Goal: Task Accomplishment & Management: Use online tool/utility

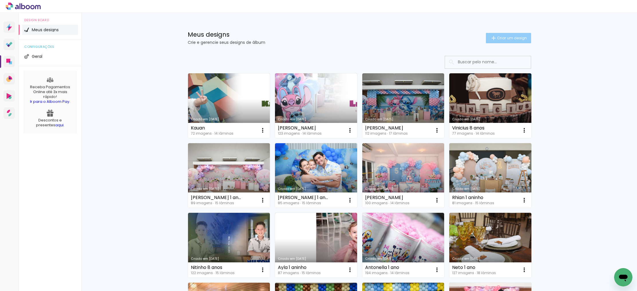
click at [500, 37] on span "Criar um design" at bounding box center [512, 38] width 30 height 4
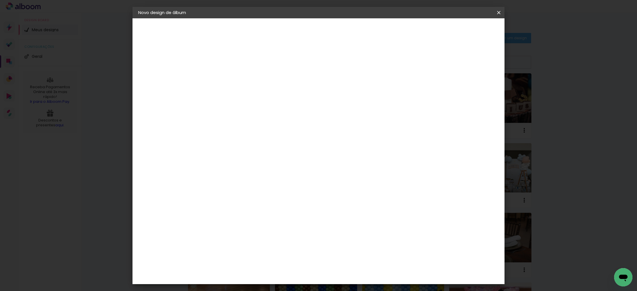
click at [232, 78] on input at bounding box center [232, 76] width 0 height 9
type input "Antonieta 2 anos"
type paper-input "Antonieta 2 anos"
drag, startPoint x: 481, startPoint y: 28, endPoint x: 479, endPoint y: 35, distance: 6.5
click at [0, 0] on slot "Avançar" at bounding box center [0, 0] width 0 height 0
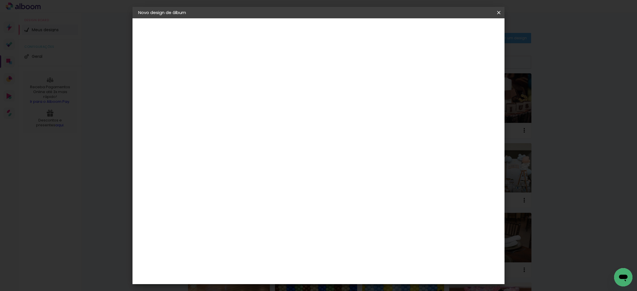
click at [0, 0] on slot "Tamanho Livre" at bounding box center [0, 0] width 0 height 0
click at [0, 0] on slot "Avançar" at bounding box center [0, 0] width 0 height 0
click at [216, 163] on input "30" at bounding box center [213, 163] width 15 height 9
type input "40"
type paper-input "40"
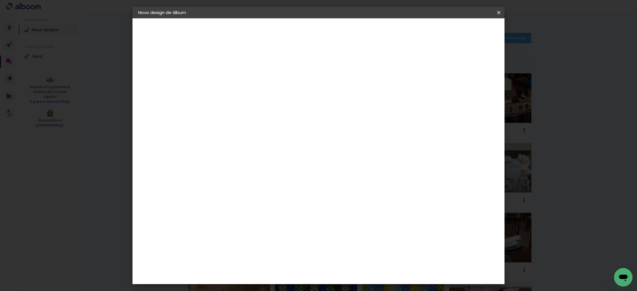
click at [356, 280] on input "60" at bounding box center [352, 279] width 15 height 9
type input "40"
type paper-input "40"
click at [234, 157] on input "40" at bounding box center [229, 155] width 15 height 9
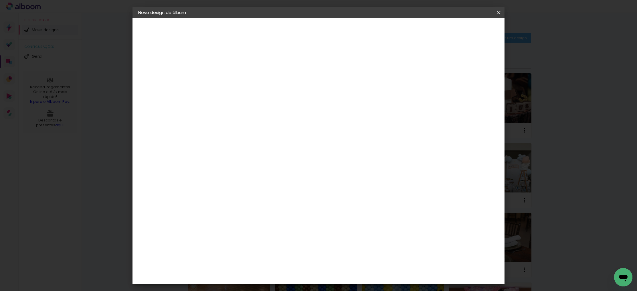
scroll to position [54, 0]
click at [0, 0] on slot "Voltar" at bounding box center [0, 0] width 0 height 0
click at [339, 90] on paper-item "Tamanho Livre" at bounding box center [311, 87] width 55 height 13
click at [0, 0] on slot "Avançar" at bounding box center [0, 0] width 0 height 0
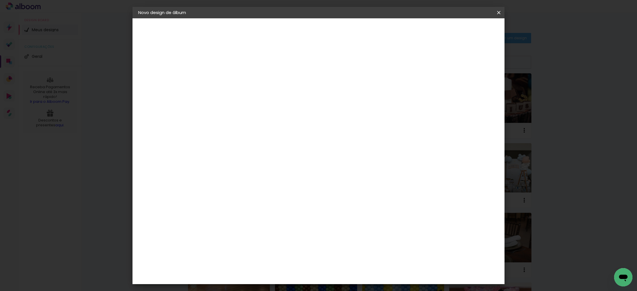
click at [232, 156] on input "40" at bounding box center [229, 155] width 15 height 9
type input "20"
type paper-input "20"
drag, startPoint x: 365, startPoint y: 112, endPoint x: 394, endPoint y: 111, distance: 28.9
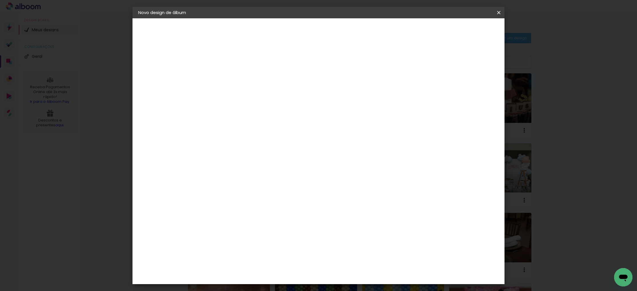
click at [365, 156] on quentale-layouter at bounding box center [344, 110] width 229 height 115
click at [293, 89] on span "20" at bounding box center [295, 89] width 10 height 9
click at [158, 71] on div "Tamanho livre" at bounding box center [160, 71] width 20 height 8
click at [156, 85] on iron-pages "Modelo Escolhendo modelo... Tamanho livre" at bounding box center [169, 83] width 63 height 11
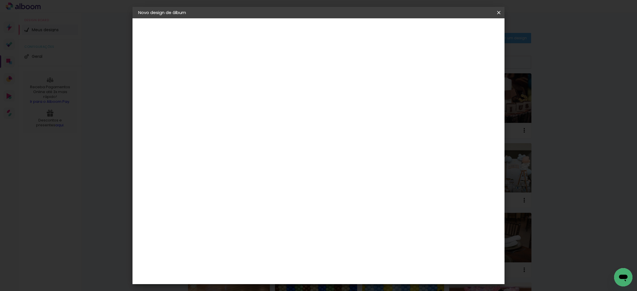
click at [166, 72] on iron-pages "Fornecedor Escolhendo fornecedor..." at bounding box center [169, 70] width 63 height 11
click at [172, 60] on div "2. Especificações" at bounding box center [169, 58] width 63 height 7
click at [0, 0] on slot "Antonieta 2 anos" at bounding box center [0, 0] width 0 height 0
click at [0, 0] on slot "Avançar" at bounding box center [0, 0] width 0 height 0
click at [498, 11] on iron-icon at bounding box center [499, 13] width 7 height 6
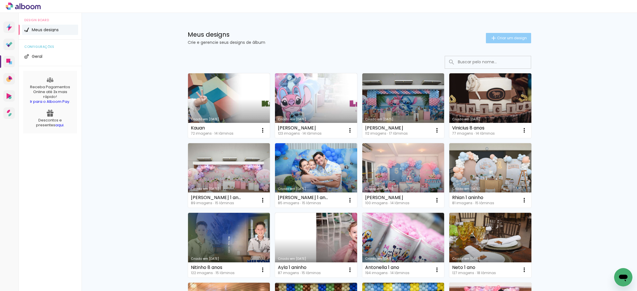
click at [507, 38] on span "Criar um design" at bounding box center [512, 38] width 30 height 4
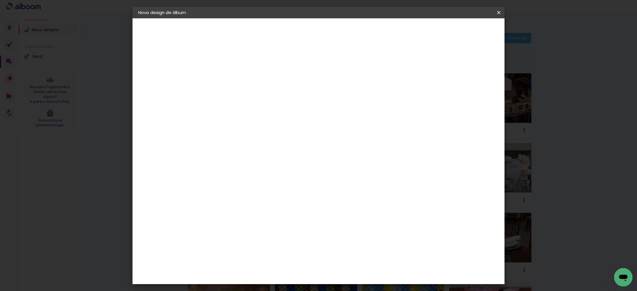
click at [232, 81] on input at bounding box center [232, 76] width 0 height 9
type input "Antonieta 2 anos"
click at [291, 29] on paper-button "Avançar" at bounding box center [277, 30] width 28 height 10
drag, startPoint x: 412, startPoint y: 87, endPoint x: 423, endPoint y: 79, distance: 14.1
click at [339, 87] on paper-item "Tamanho Livre" at bounding box center [311, 87] width 55 height 13
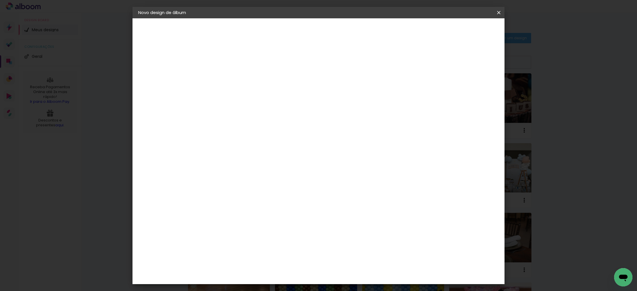
click at [0, 0] on slot "Avançar" at bounding box center [0, 0] width 0 height 0
drag, startPoint x: 217, startPoint y: 163, endPoint x: 223, endPoint y: 164, distance: 5.8
click at [217, 163] on input "20" at bounding box center [213, 163] width 15 height 9
type input "20"
click at [467, 31] on span "Iniciar design" at bounding box center [454, 30] width 26 height 4
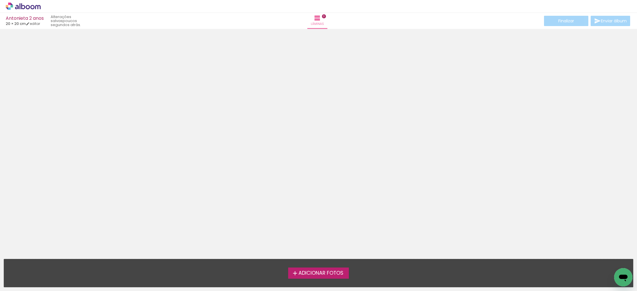
click at [315, 274] on span "Adicionar Fotos" at bounding box center [321, 273] width 45 height 5
click at [0, 0] on input "file" at bounding box center [0, 0] width 0 height 0
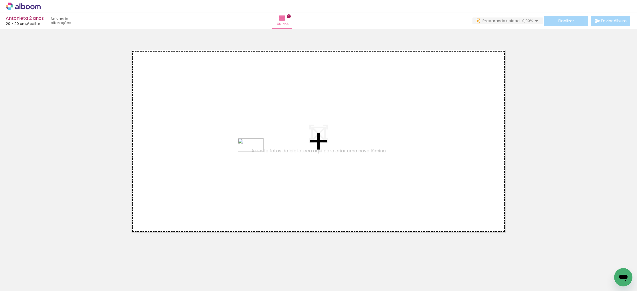
drag, startPoint x: 89, startPoint y: 270, endPoint x: 270, endPoint y: 164, distance: 209.7
click at [256, 155] on quentale-workspace at bounding box center [318, 145] width 637 height 291
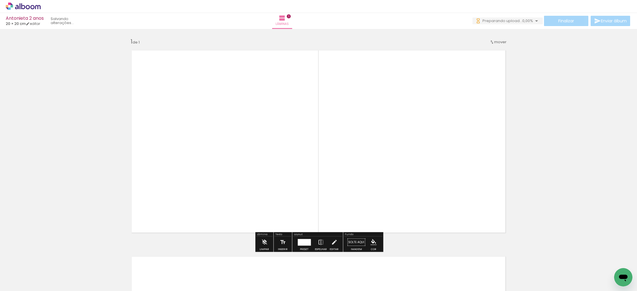
click at [303, 240] on div at bounding box center [304, 242] width 13 height 7
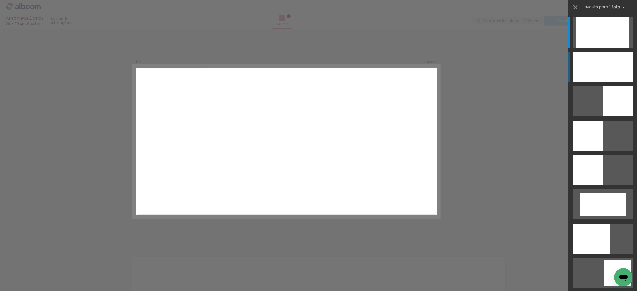
click at [603, 74] on div at bounding box center [603, 67] width 60 height 30
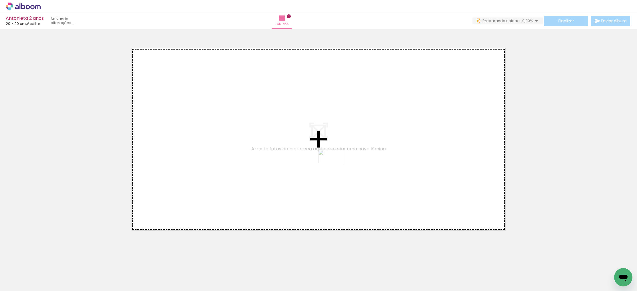
drag, startPoint x: 92, startPoint y: 269, endPoint x: 336, endPoint y: 167, distance: 263.9
click at [336, 167] on quentale-workspace at bounding box center [318, 145] width 637 height 291
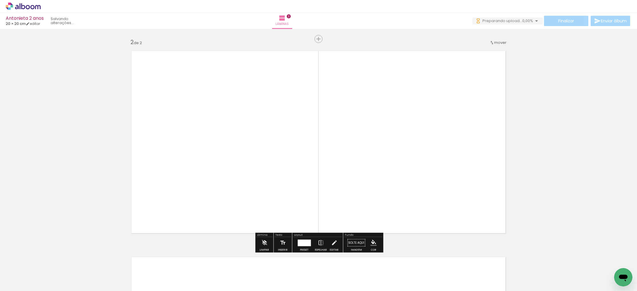
scroll to position [206, 0]
drag, startPoint x: 298, startPoint y: 240, endPoint x: 441, endPoint y: 174, distance: 157.4
click at [299, 240] on div at bounding box center [304, 242] width 13 height 7
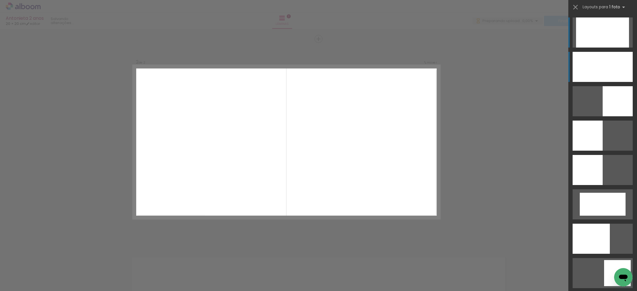
click at [593, 75] on div at bounding box center [603, 67] width 60 height 30
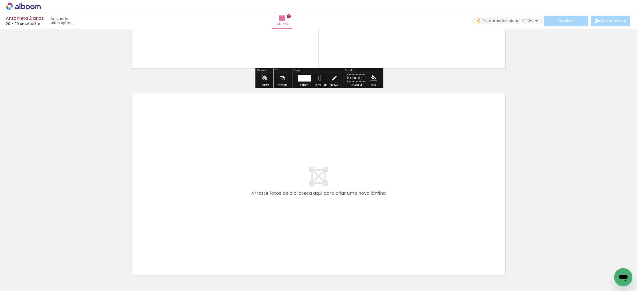
scroll to position [0, 0]
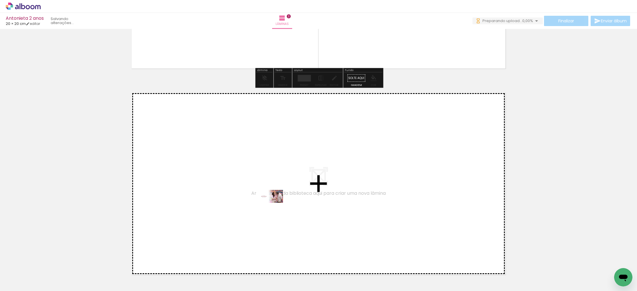
click at [275, 207] on quentale-workspace at bounding box center [318, 145] width 637 height 291
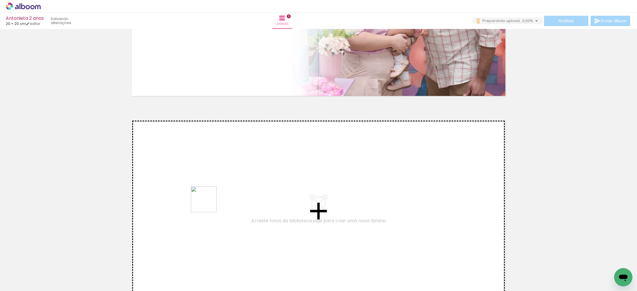
drag, startPoint x: 167, startPoint y: 237, endPoint x: 223, endPoint y: 192, distance: 71.4
click at [223, 192] on quentale-workspace at bounding box center [318, 145] width 637 height 291
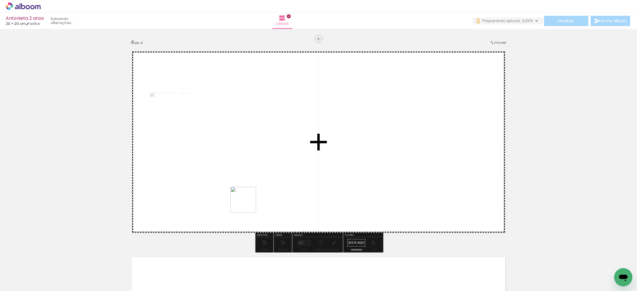
drag, startPoint x: 173, startPoint y: 256, endPoint x: 196, endPoint y: 269, distance: 26.2
click at [263, 194] on quentale-workspace at bounding box center [318, 145] width 637 height 291
drag, startPoint x: 237, startPoint y: 212, endPoint x: 225, endPoint y: 267, distance: 56.1
click at [250, 198] on quentale-workspace at bounding box center [318, 145] width 637 height 291
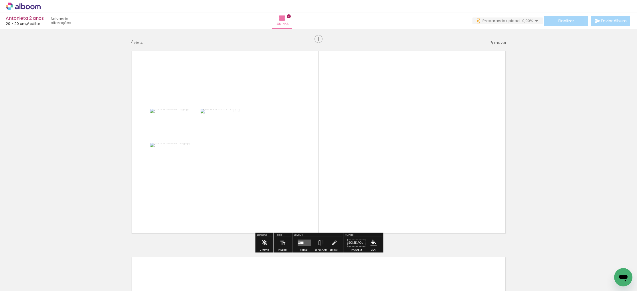
drag, startPoint x: 220, startPoint y: 271, endPoint x: 245, endPoint y: 261, distance: 26.4
click at [241, 206] on quentale-workspace at bounding box center [318, 145] width 637 height 291
drag, startPoint x: 250, startPoint y: 272, endPoint x: 283, endPoint y: 263, distance: 34.5
click at [278, 227] on quentale-workspace at bounding box center [318, 145] width 637 height 291
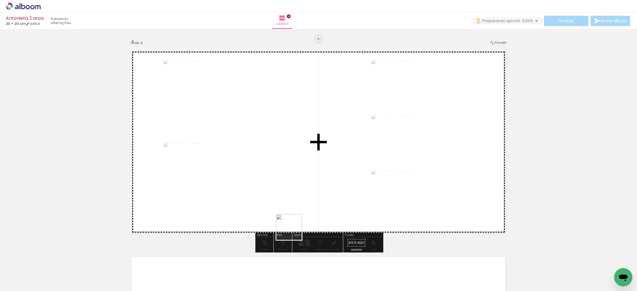
drag, startPoint x: 290, startPoint y: 249, endPoint x: 336, endPoint y: 270, distance: 50.7
click at [296, 222] on quentale-workspace at bounding box center [318, 145] width 637 height 291
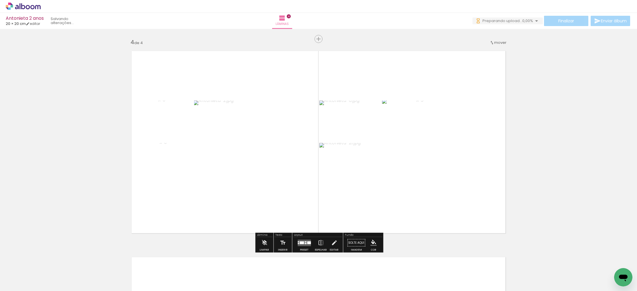
drag, startPoint x: 313, startPoint y: 273, endPoint x: 357, endPoint y: 257, distance: 47.4
click at [336, 172] on quentale-workspace at bounding box center [318, 145] width 637 height 291
drag, startPoint x: 350, startPoint y: 267, endPoint x: 372, endPoint y: 250, distance: 27.8
click at [347, 204] on quentale-workspace at bounding box center [318, 145] width 637 height 291
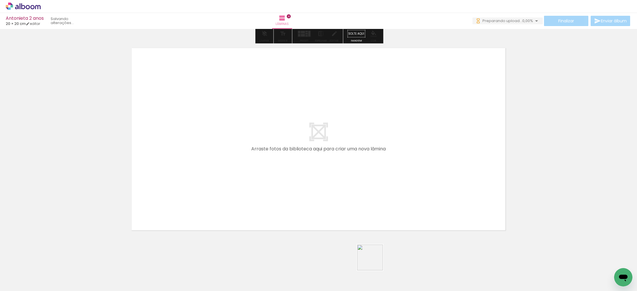
drag, startPoint x: 374, startPoint y: 262, endPoint x: 384, endPoint y: 250, distance: 14.4
click at [336, 164] on quentale-workspace at bounding box center [318, 145] width 637 height 291
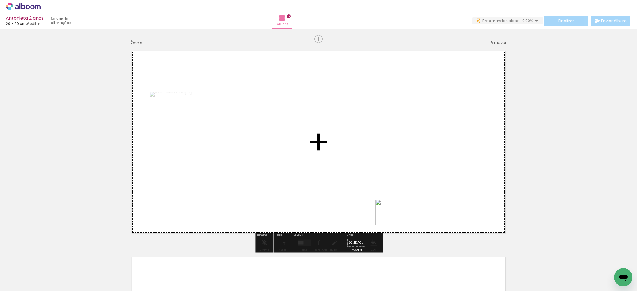
drag, startPoint x: 409, startPoint y: 268, endPoint x: 468, endPoint y: 279, distance: 59.7
click at [384, 185] on quentale-workspace at bounding box center [318, 145] width 637 height 291
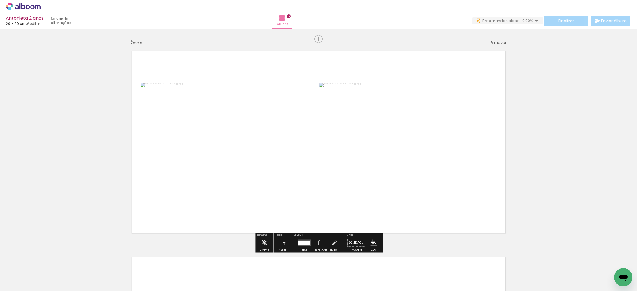
click at [417, 198] on quentale-workspace at bounding box center [318, 145] width 637 height 291
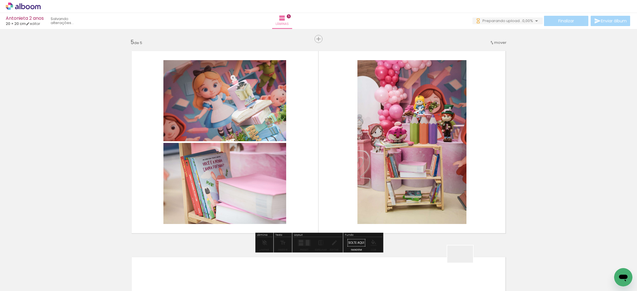
drag, startPoint x: 471, startPoint y: 272, endPoint x: 443, endPoint y: 246, distance: 37.5
click at [408, 192] on quentale-workspace at bounding box center [318, 145] width 637 height 291
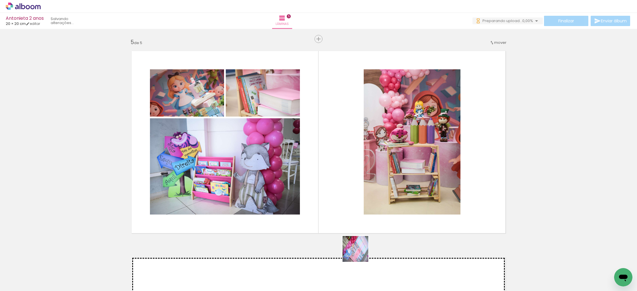
drag, startPoint x: 360, startPoint y: 253, endPoint x: 399, endPoint y: 230, distance: 45.7
click at [362, 196] on quentale-workspace at bounding box center [318, 145] width 637 height 291
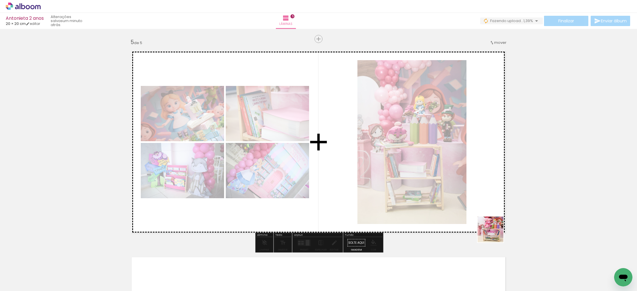
drag, startPoint x: 550, startPoint y: 273, endPoint x: 453, endPoint y: 203, distance: 119.9
click at [453, 203] on quentale-workspace at bounding box center [318, 145] width 637 height 291
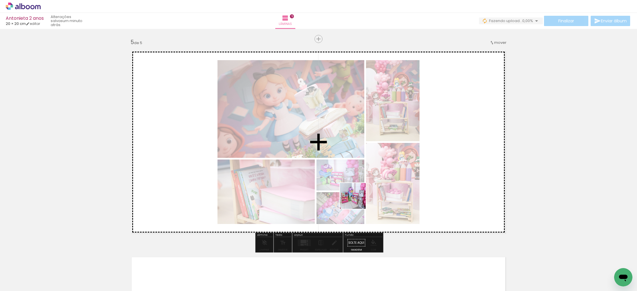
drag, startPoint x: 327, startPoint y: 271, endPoint x: 359, endPoint y: 259, distance: 34.6
click at [358, 201] on quentale-workspace at bounding box center [318, 145] width 637 height 291
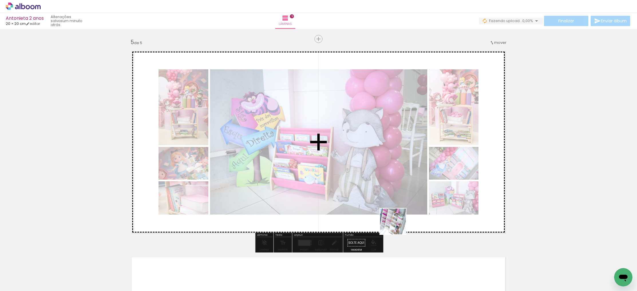
drag, startPoint x: 362, startPoint y: 272, endPoint x: 397, endPoint y: 231, distance: 54.0
click at [413, 209] on quentale-workspace at bounding box center [318, 145] width 637 height 291
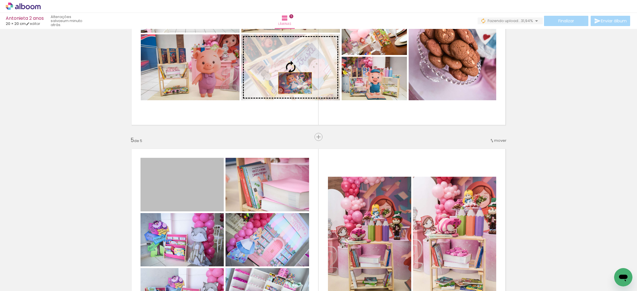
drag, startPoint x: 193, startPoint y: 179, endPoint x: 295, endPoint y: 83, distance: 140.3
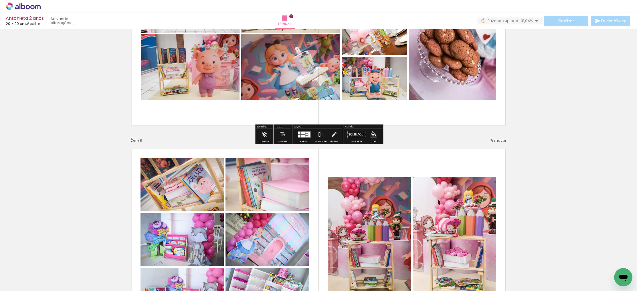
scroll to position [752, 0]
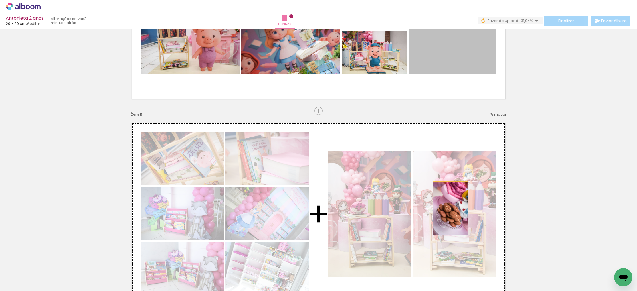
drag, startPoint x: 467, startPoint y: 45, endPoint x: 451, endPoint y: 208, distance: 164.2
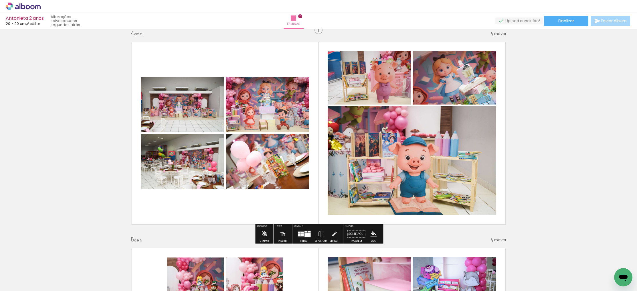
scroll to position [621, 0]
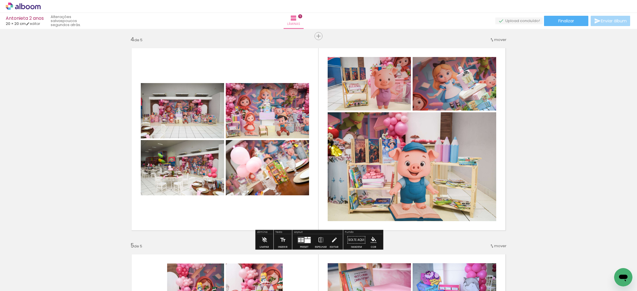
click at [302, 241] on div at bounding box center [302, 241] width 3 height 2
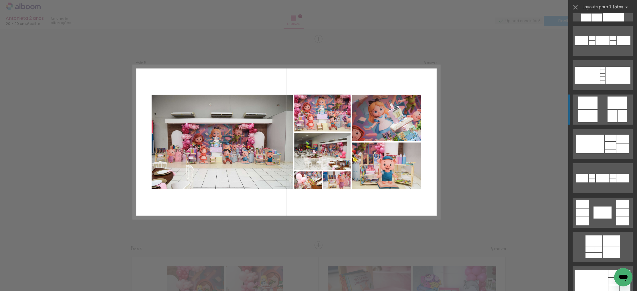
scroll to position [62, 0]
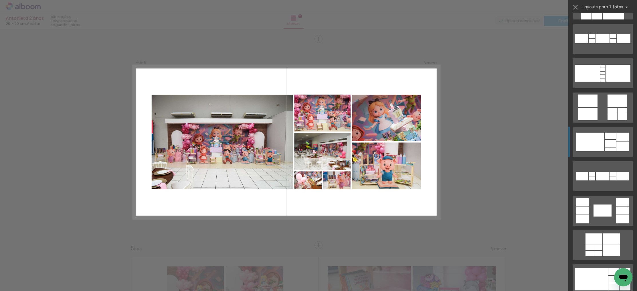
click at [590, 143] on div at bounding box center [590, 142] width 28 height 19
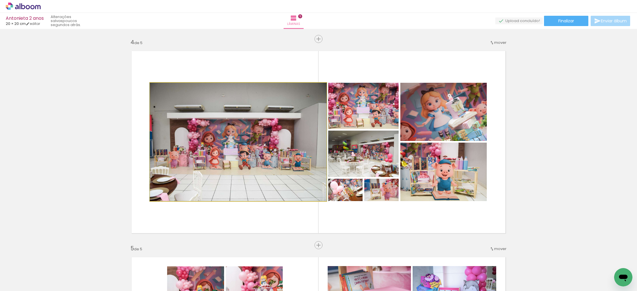
click at [164, 88] on div at bounding box center [163, 88] width 5 height 5
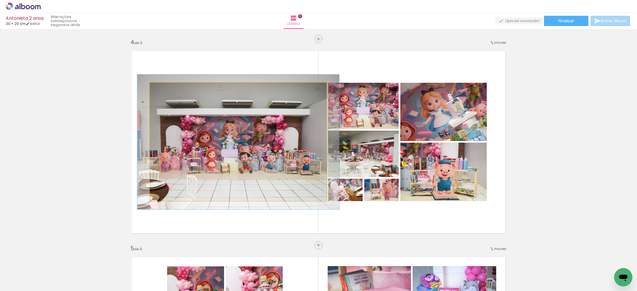
drag, startPoint x: 164, startPoint y: 88, endPoint x: 167, endPoint y: 88, distance: 2.9
click at [167, 88] on div at bounding box center [166, 88] width 5 height 5
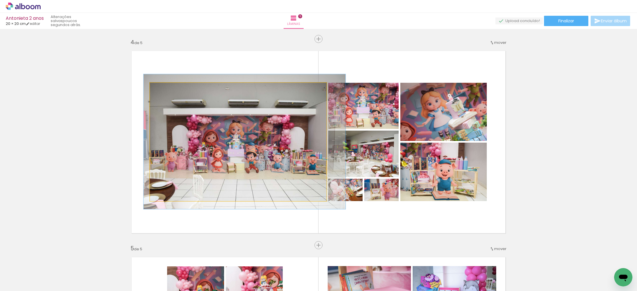
click at [200, 111] on div at bounding box center [245, 141] width 202 height 135
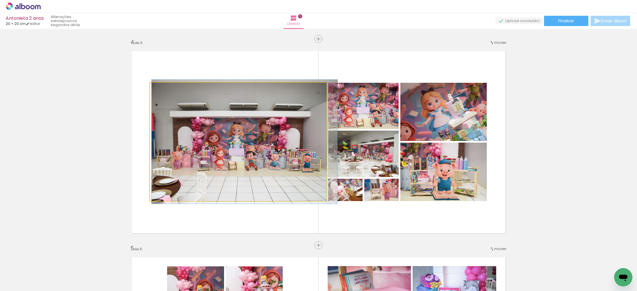
drag, startPoint x: 167, startPoint y: 91, endPoint x: 171, endPoint y: 94, distance: 4.9
type paper-slider "105"
click at [165, 91] on div at bounding box center [164, 88] width 9 height 9
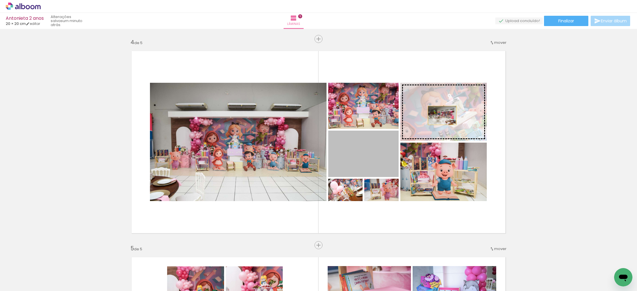
drag, startPoint x: 372, startPoint y: 160, endPoint x: 443, endPoint y: 115, distance: 83.8
click at [0, 0] on slot at bounding box center [0, 0] width 0 height 0
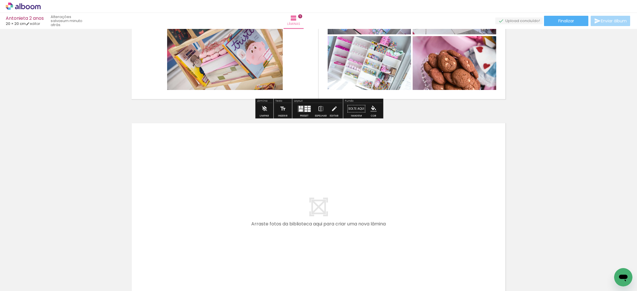
scroll to position [965, 0]
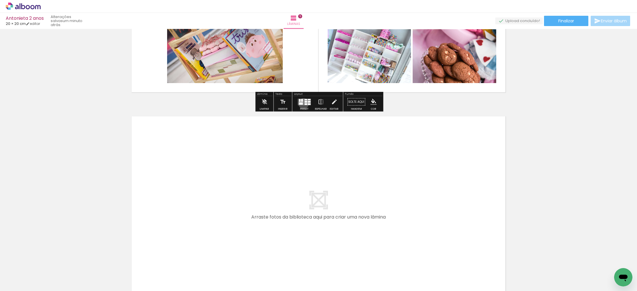
click at [302, 103] on quentale-layouter at bounding box center [304, 101] width 13 height 7
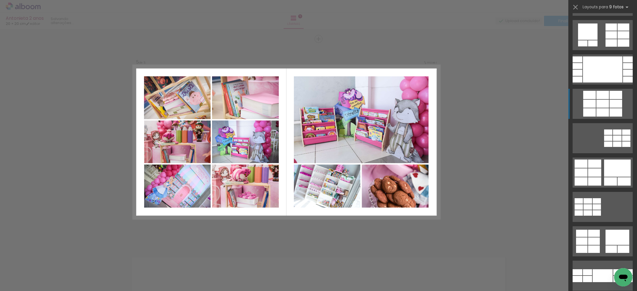
scroll to position [369, 0]
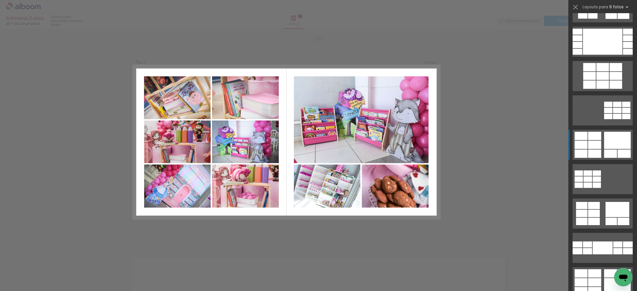
click at [616, 141] on div at bounding box center [617, 140] width 27 height 17
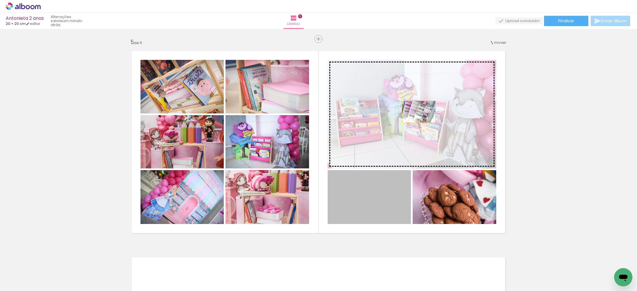
drag, startPoint x: 391, startPoint y: 198, endPoint x: 422, endPoint y: 104, distance: 99.0
click at [0, 0] on slot at bounding box center [0, 0] width 0 height 0
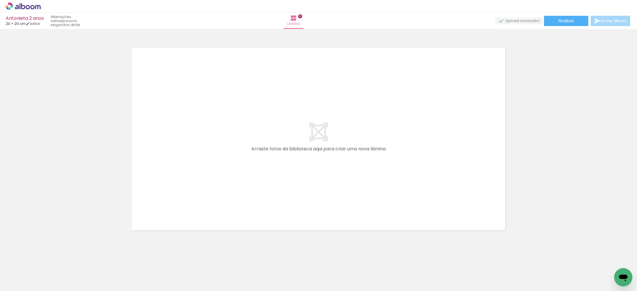
scroll to position [0, 50]
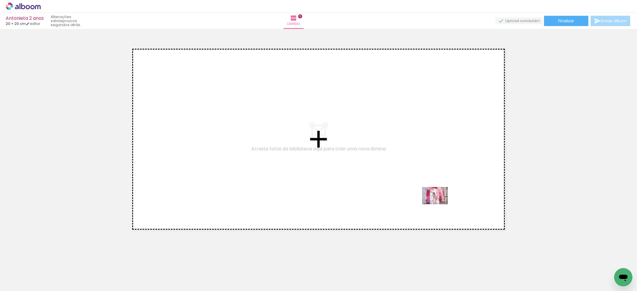
drag, startPoint x: 492, startPoint y: 273, endPoint x: 479, endPoint y: 232, distance: 42.9
click at [435, 203] on quentale-workspace at bounding box center [318, 145] width 637 height 291
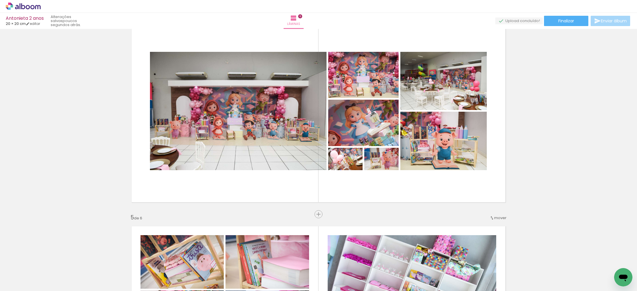
scroll to position [645, 0]
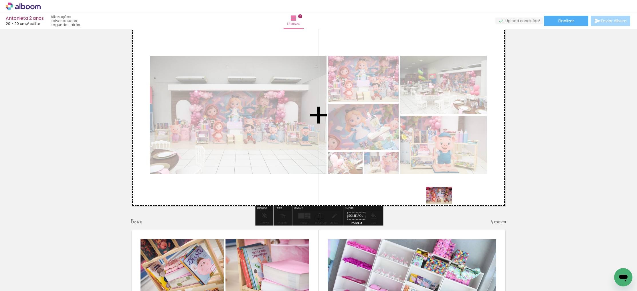
drag, startPoint x: 453, startPoint y: 271, endPoint x: 497, endPoint y: 233, distance: 58.0
click at [444, 202] on quentale-workspace at bounding box center [318, 145] width 637 height 291
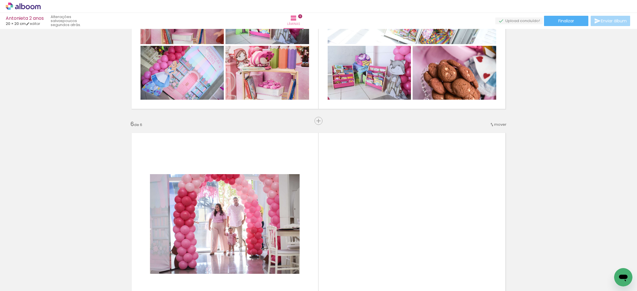
scroll to position [997, 0]
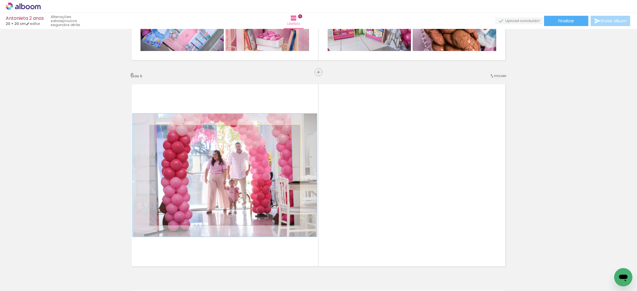
drag, startPoint x: 166, startPoint y: 133, endPoint x: 171, endPoint y: 133, distance: 4.6
type paper-slider "123"
click at [171, 133] on div at bounding box center [167, 131] width 9 height 9
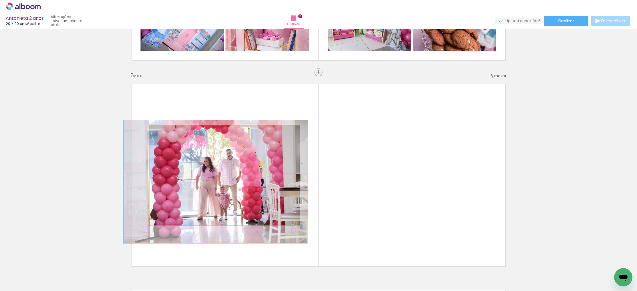
drag, startPoint x: 226, startPoint y: 172, endPoint x: 223, endPoint y: 179, distance: 7.4
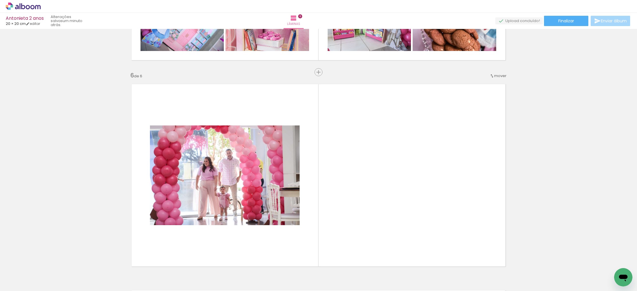
scroll to position [0, 229]
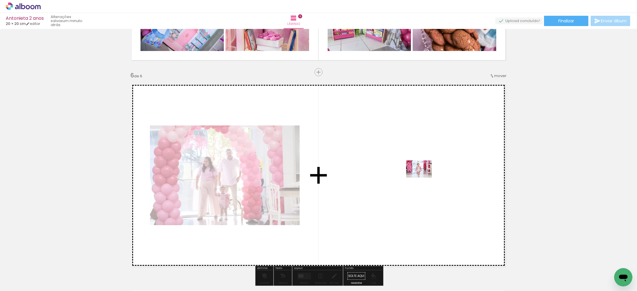
click at [423, 178] on quentale-workspace at bounding box center [318, 145] width 637 height 291
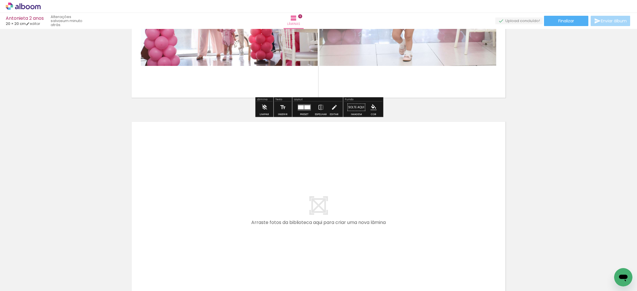
scroll to position [1174, 0]
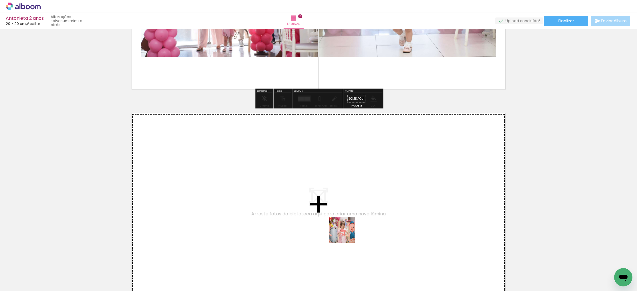
drag, startPoint x: 375, startPoint y: 276, endPoint x: 399, endPoint y: 281, distance: 25.0
click at [336, 219] on quentale-workspace at bounding box center [318, 145] width 637 height 291
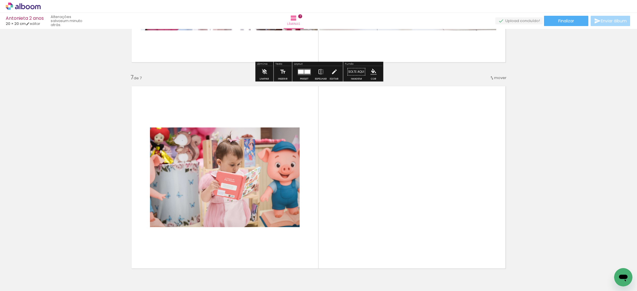
scroll to position [1236, 0]
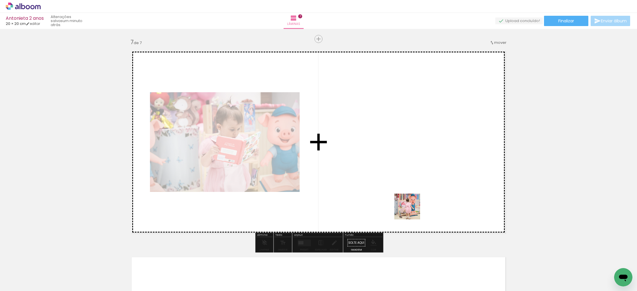
drag, startPoint x: 406, startPoint y: 278, endPoint x: 442, endPoint y: 272, distance: 35.8
click at [413, 208] on quentale-workspace at bounding box center [318, 145] width 637 height 291
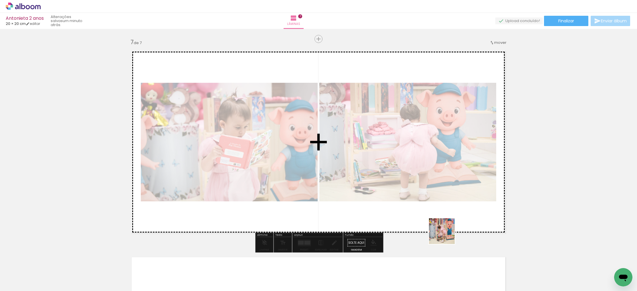
drag, startPoint x: 442, startPoint y: 275, endPoint x: 465, endPoint y: 236, distance: 45.5
click at [457, 202] on quentale-workspace at bounding box center [318, 145] width 637 height 291
